Goal: Transaction & Acquisition: Book appointment/travel/reservation

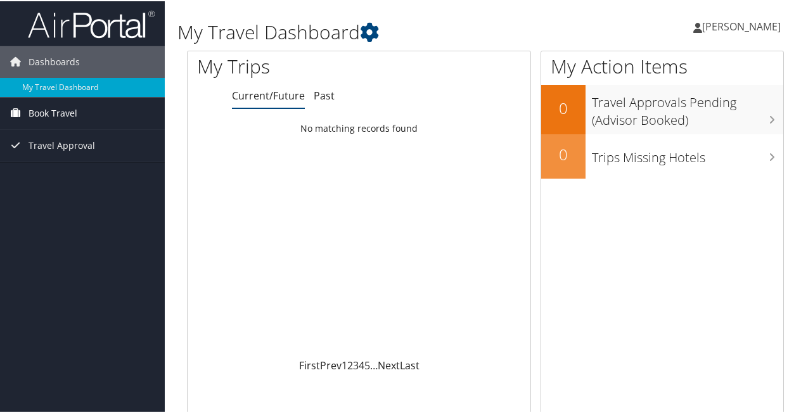
click at [71, 111] on span "Book Travel" at bounding box center [53, 112] width 49 height 32
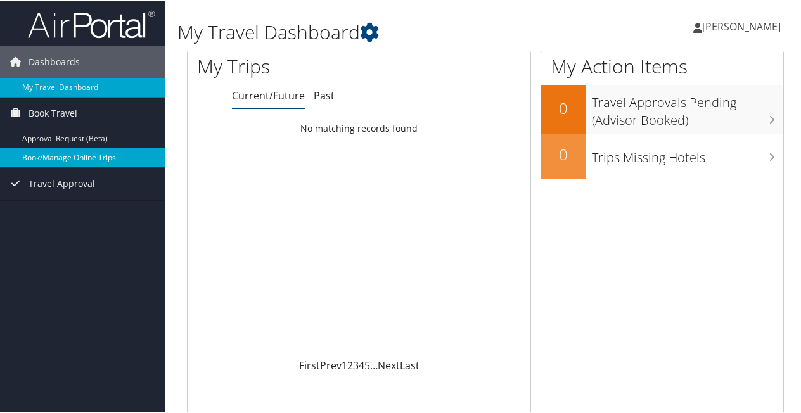
click at [70, 155] on link "Book/Manage Online Trips" at bounding box center [82, 156] width 165 height 19
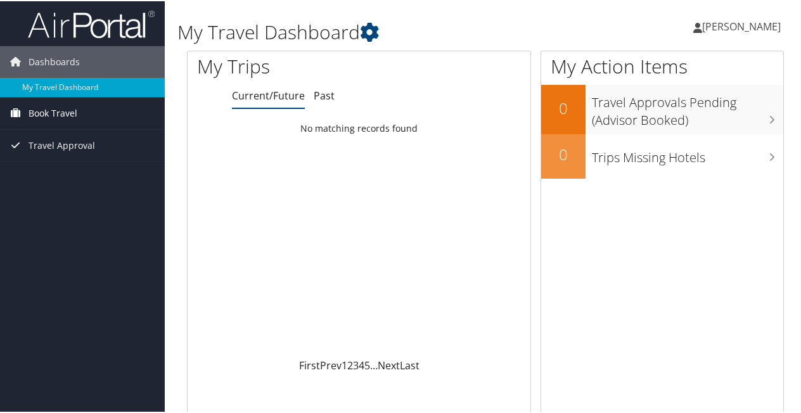
click at [43, 110] on span "Book Travel" at bounding box center [53, 112] width 49 height 32
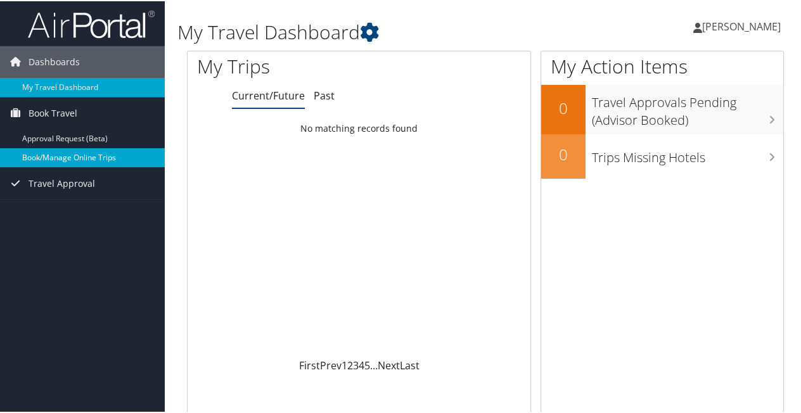
click at [60, 156] on link "Book/Manage Online Trips" at bounding box center [82, 156] width 165 height 19
